Goal: Complete application form: Complete application form

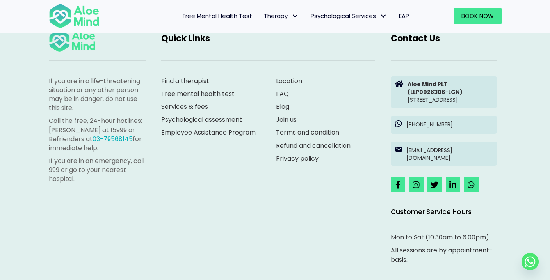
scroll to position [1322, 0]
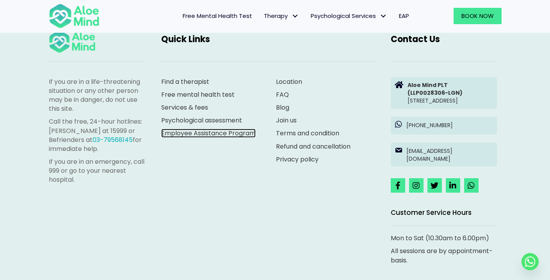
click at [192, 138] on link "Employee Assistance Program" at bounding box center [208, 133] width 94 height 9
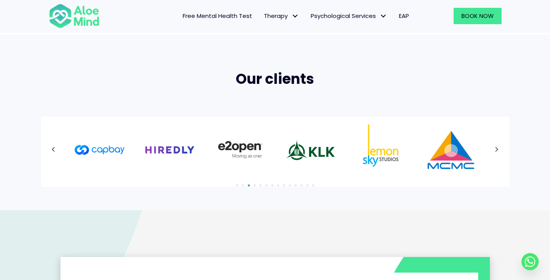
scroll to position [481, 0]
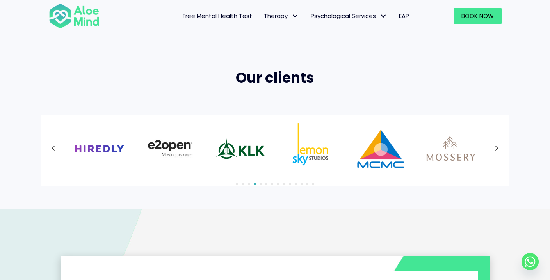
click at [496, 149] on icon at bounding box center [497, 149] width 4 height 10
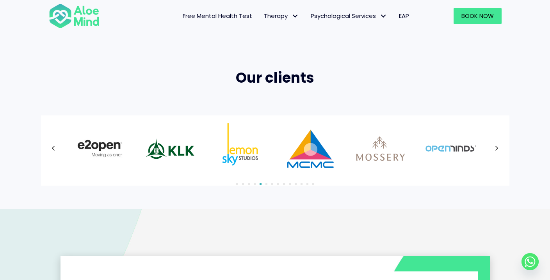
click at [496, 149] on icon at bounding box center [497, 149] width 4 height 10
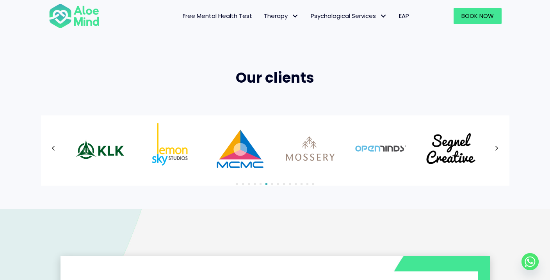
click at [496, 149] on icon at bounding box center [497, 149] width 4 height 10
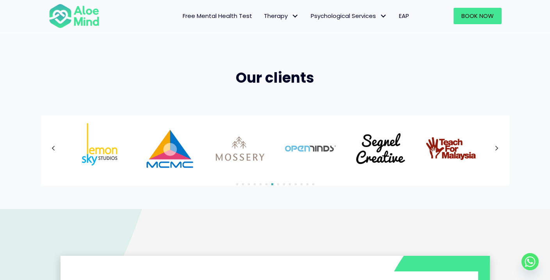
click at [496, 149] on icon at bounding box center [497, 149] width 4 height 10
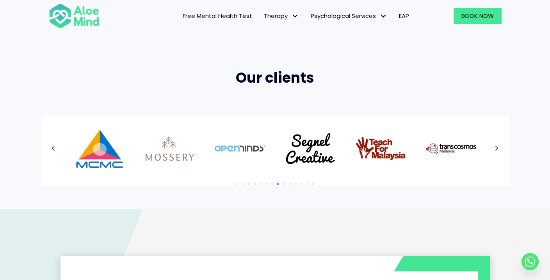
click at [496, 149] on icon at bounding box center [497, 149] width 4 height 10
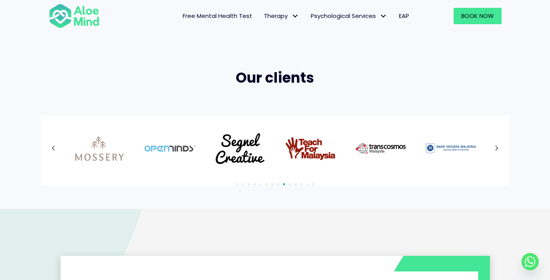
click at [496, 149] on icon at bounding box center [497, 149] width 4 height 10
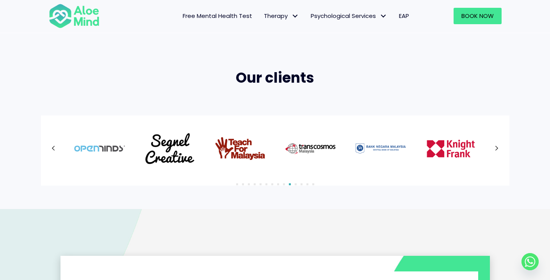
click at [496, 149] on icon at bounding box center [497, 149] width 4 height 10
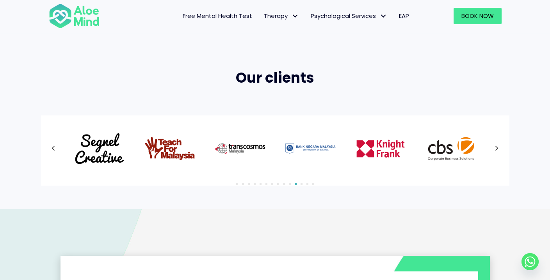
click at [496, 149] on icon at bounding box center [497, 149] width 4 height 10
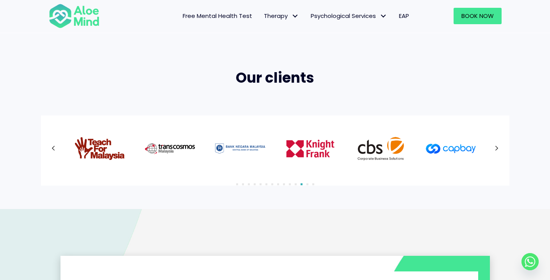
click at [496, 149] on icon at bounding box center [497, 149] width 4 height 10
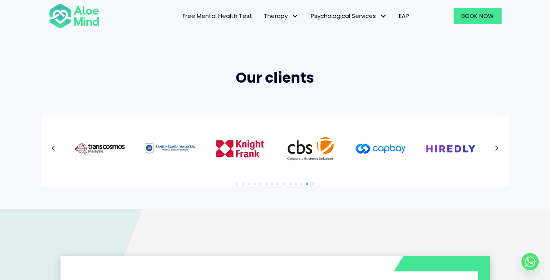
click at [496, 149] on icon at bounding box center [497, 149] width 4 height 10
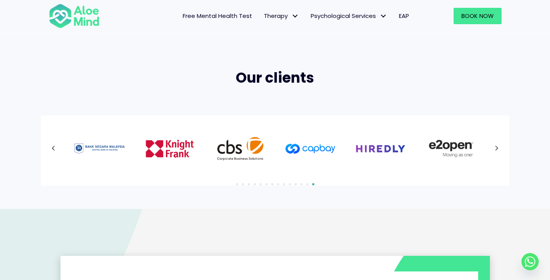
click at [496, 149] on icon at bounding box center [496, 148] width 3 height 5
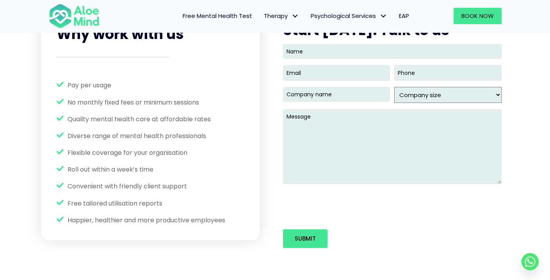
scroll to position [994, 0]
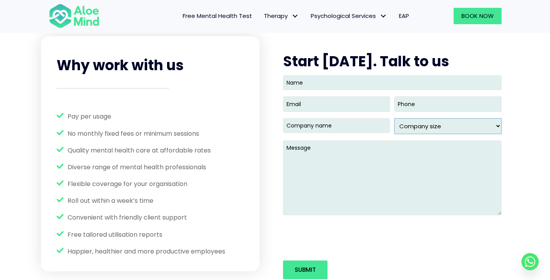
click at [482, 124] on select "Company size 1 - 49 50- 99 100- 249 250- 499 500 - 999 1,000 - 2,499 2,500 - 9,…" at bounding box center [447, 126] width 107 height 16
select select "1 - 49"
click at [394, 118] on select "Company size 1 - 49 50- 99 100- 249 250- 499 500 - 999 1,000 - 2,499 2,500 - 9,…" at bounding box center [447, 126] width 107 height 16
click at [330, 125] on input "Company name (Required)" at bounding box center [336, 125] width 107 height 15
type input "Bolt"
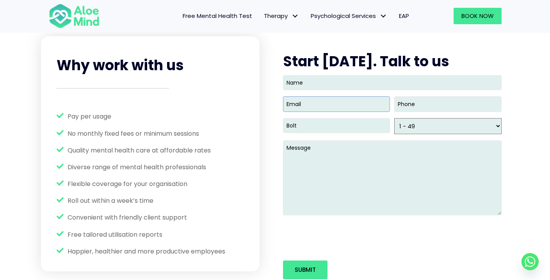
click at [314, 100] on input "Email (Required)" at bounding box center [336, 103] width 107 height 15
type input "[EMAIL_ADDRESS][DOMAIN_NAME]"
type input "(___) ___-____"
click at [419, 103] on input "(___) ___-____" at bounding box center [447, 103] width 107 height 15
click at [340, 80] on input "Name" at bounding box center [392, 82] width 218 height 15
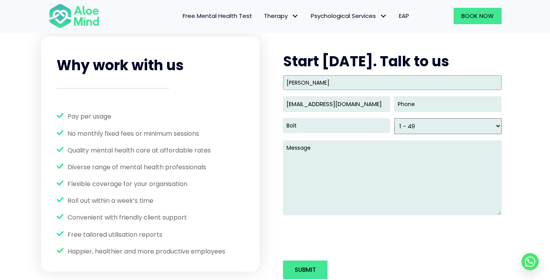
type input "[PERSON_NAME]"
click at [299, 154] on textarea "Message" at bounding box center [392, 177] width 218 height 75
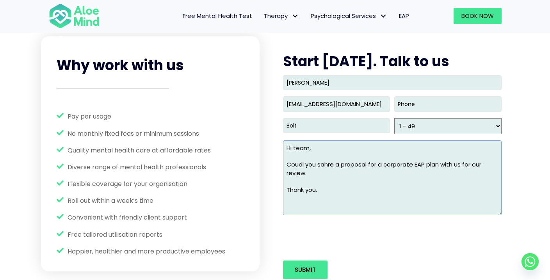
click at [313, 174] on textarea "Hi team, Coudl you sahre a proposal for a corporate EAP plan with us for our re…" at bounding box center [392, 177] width 218 height 75
click at [302, 164] on textarea "Hi team, Coudl you sahre a proposal for a corporate EAP plan with us for our re…" at bounding box center [392, 177] width 218 height 75
click at [325, 165] on textarea "Hi team, Coudl you sahre a proposal for a corporate EAP plan with us for our re…" at bounding box center [392, 177] width 218 height 75
click at [301, 165] on textarea "Hi team, Coudl you share a proposal for a corporate EAP plan with us for our re…" at bounding box center [392, 177] width 218 height 75
click at [392, 195] on textarea "Hi team, Could you share a proposal for a corporate EAP plan with us for our re…" at bounding box center [392, 177] width 218 height 75
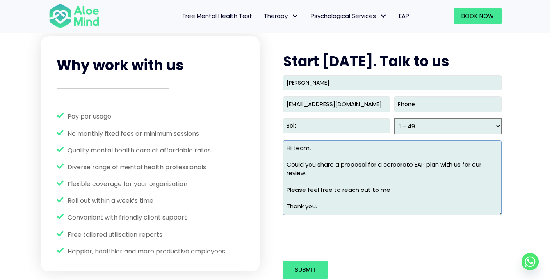
click at [389, 190] on textarea "Hi team, Could you share a proposal for a corporate EAP plan with us for our re…" at bounding box center [392, 177] width 218 height 75
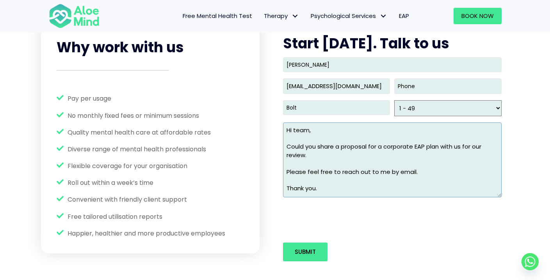
scroll to position [1010, 0]
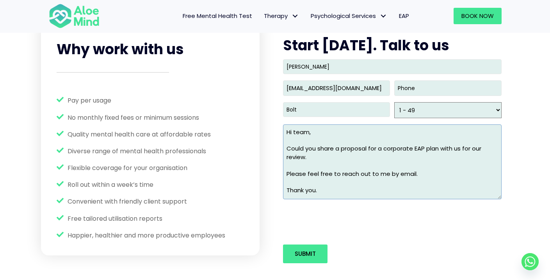
type textarea "Hi team, Could you share a proposal for a corporate EAP plan with us for our re…"
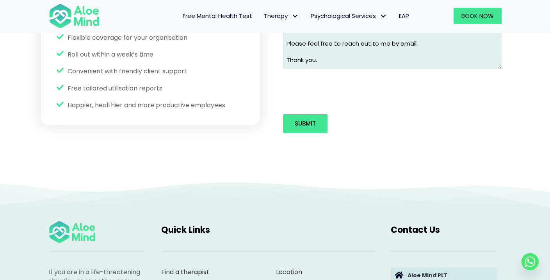
scroll to position [1180, 0]
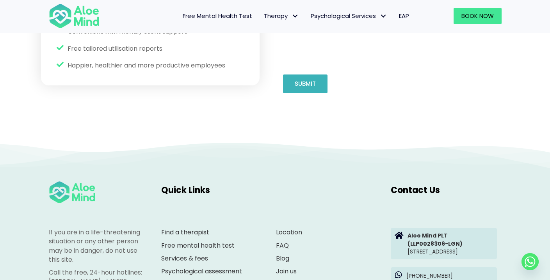
click at [308, 89] on input "Submit" at bounding box center [305, 84] width 44 height 19
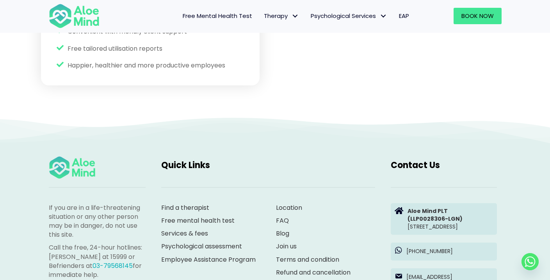
scroll to position [999, 0]
